Goal: Navigation & Orientation: Find specific page/section

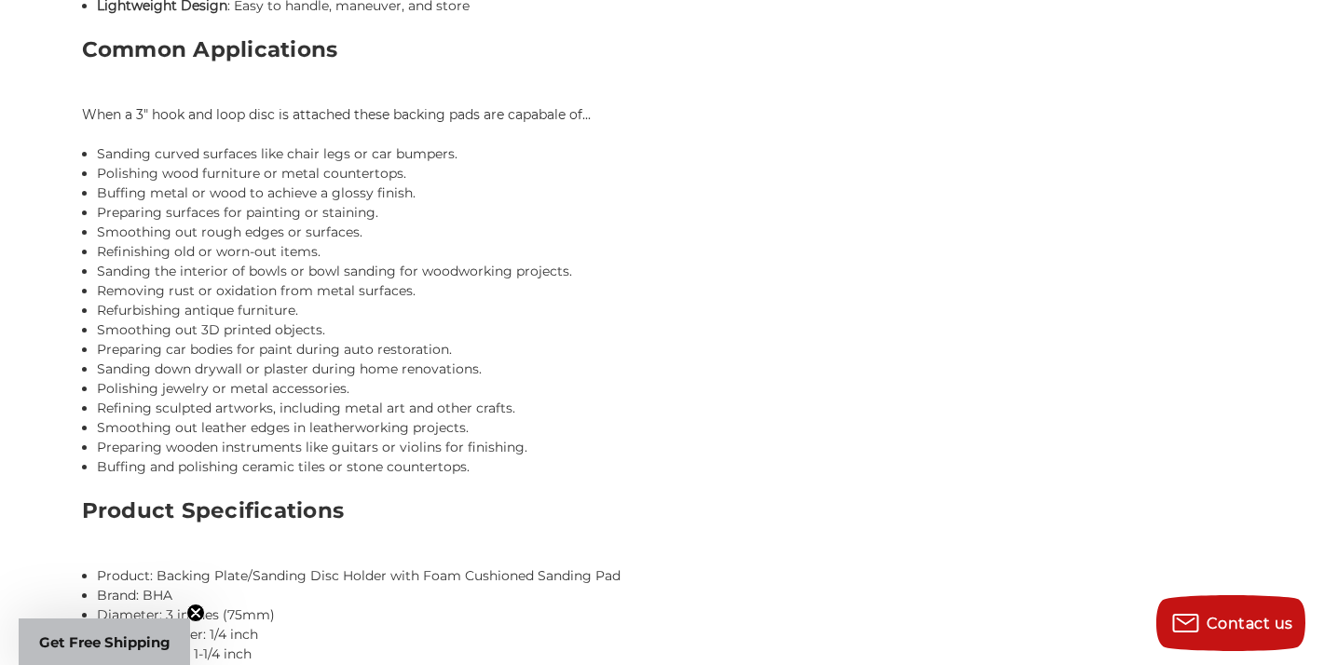
scroll to position [2001, 0]
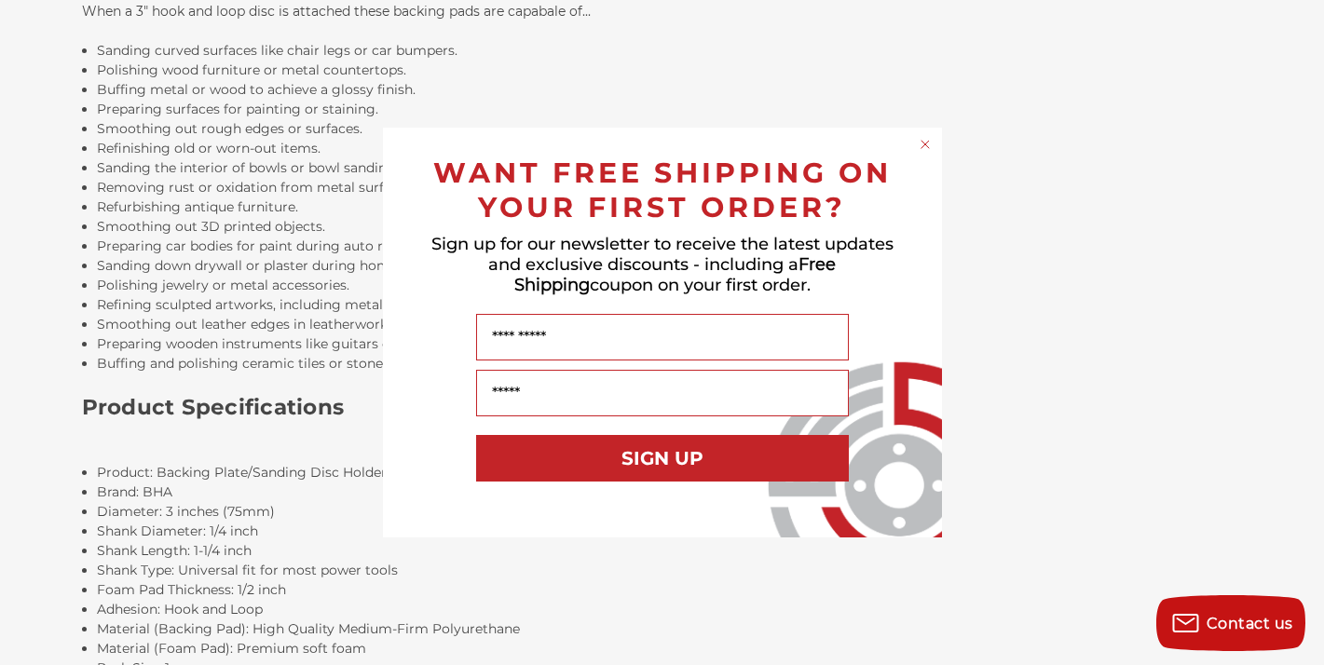
click at [925, 143] on circle "Close dialog" at bounding box center [925, 145] width 18 height 18
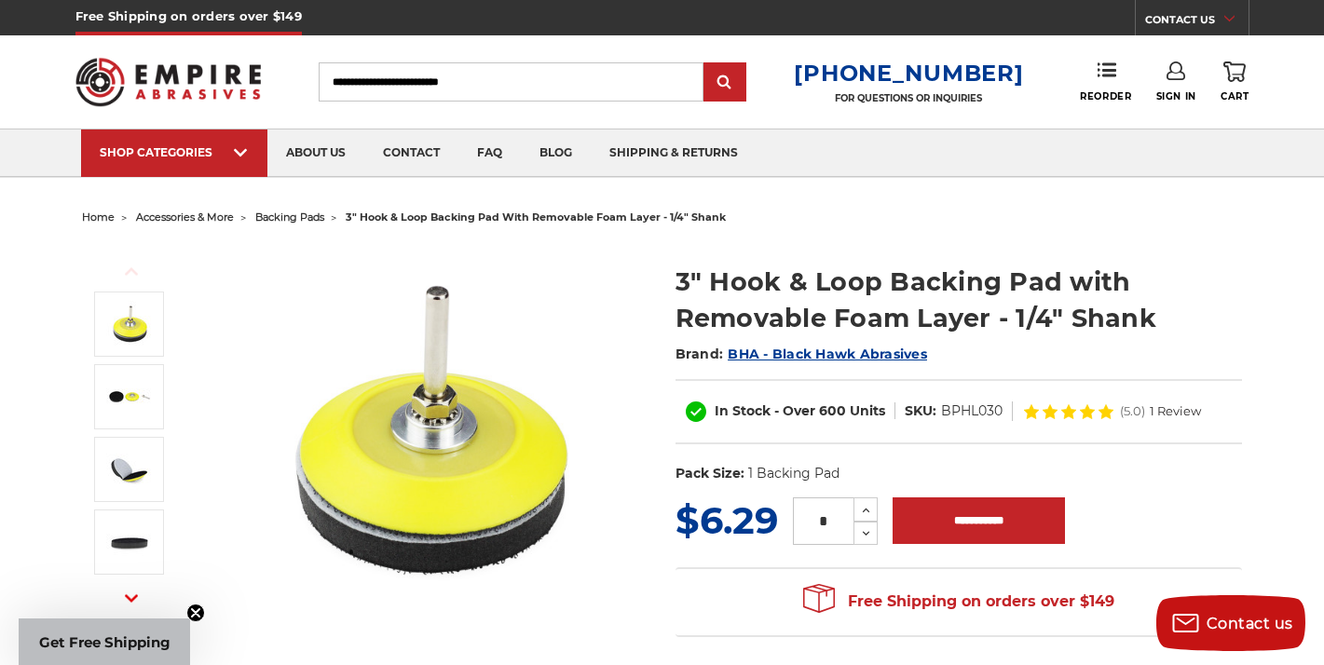
scroll to position [0, 0]
click at [307, 147] on link "about us" at bounding box center [315, 153] width 97 height 48
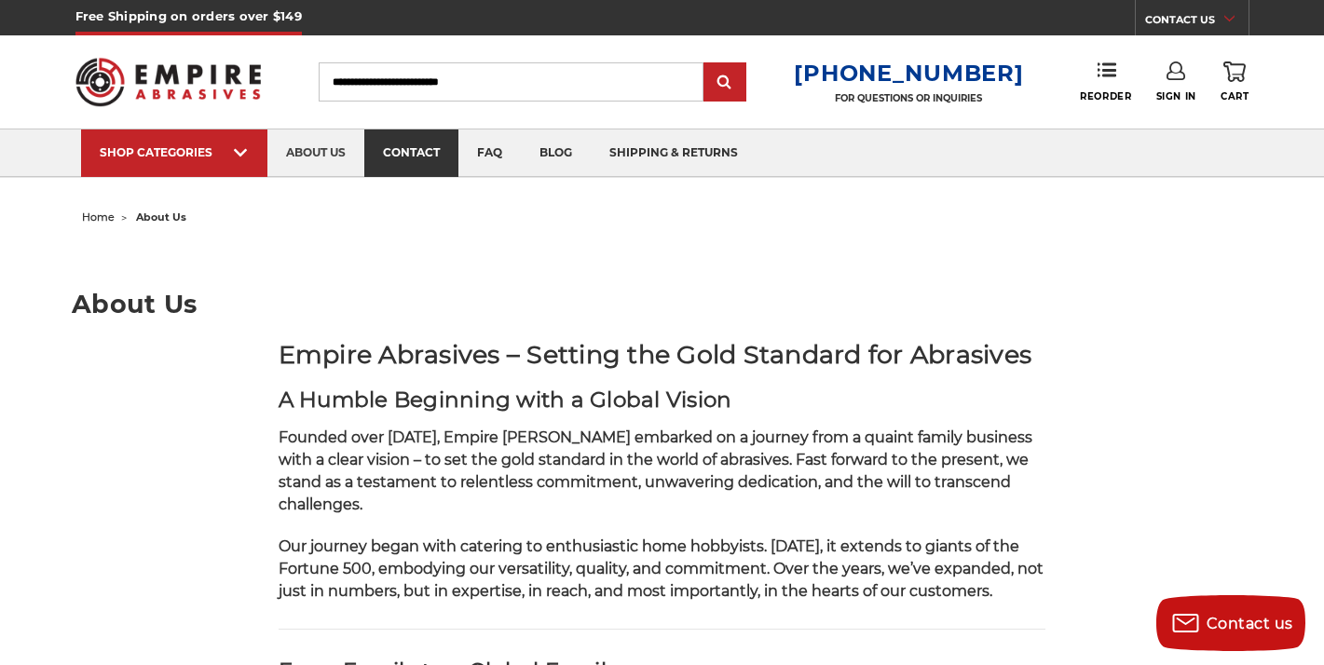
click at [403, 150] on link "contact" at bounding box center [411, 153] width 94 height 48
